Goal: Transaction & Acquisition: Purchase product/service

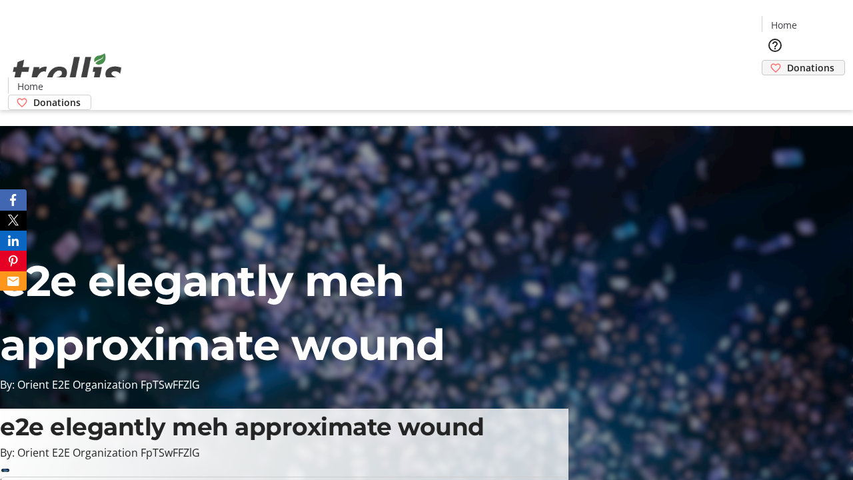
click at [787, 61] on span "Donations" at bounding box center [810, 68] width 47 height 14
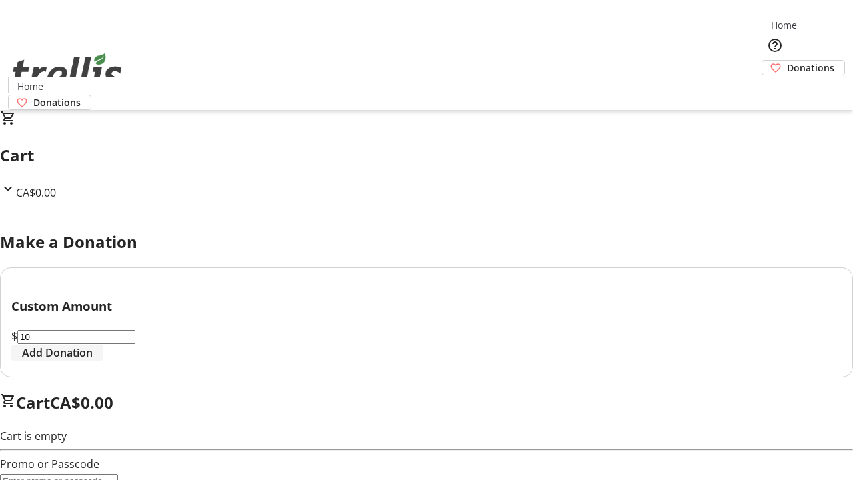
click at [93, 360] on span "Add Donation" at bounding box center [57, 352] width 71 height 16
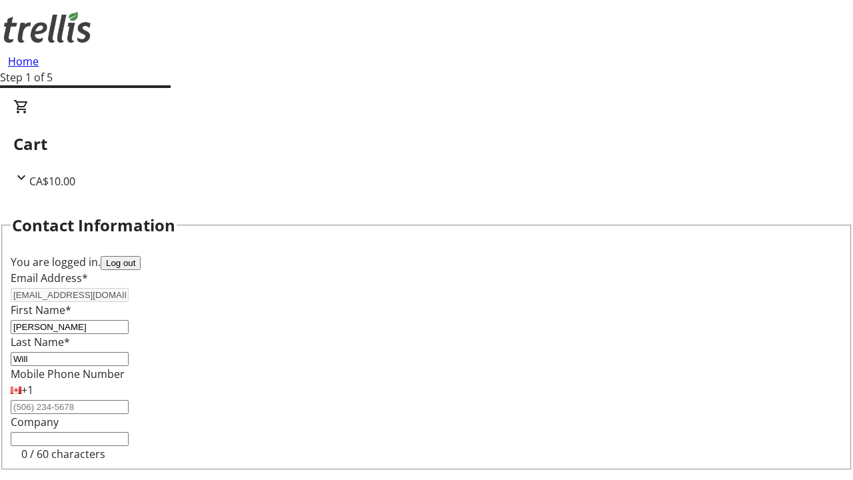
select select "CA"
type input "[STREET_ADDRESS][PERSON_NAME]"
type input "Kelowna"
select select "BC"
type input "Kelowna"
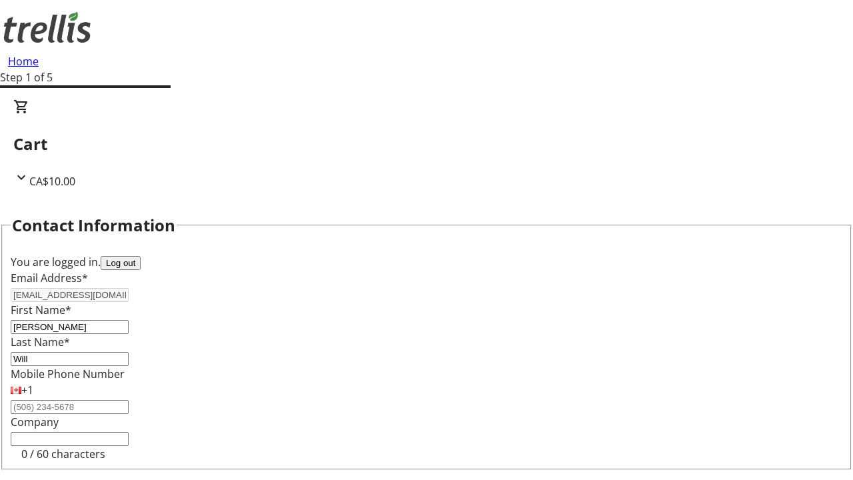
type input "V1Y 0C2"
